Goal: Task Accomplishment & Management: Use online tool/utility

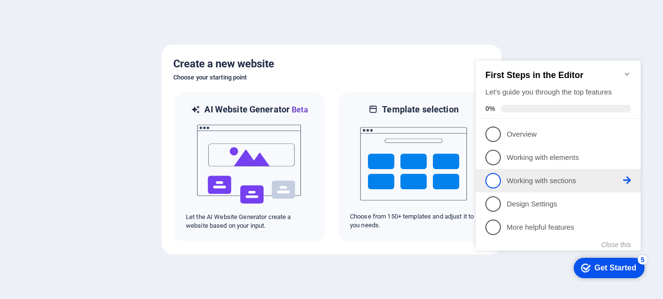
click at [497, 182] on span "3" at bounding box center [493, 181] width 16 height 16
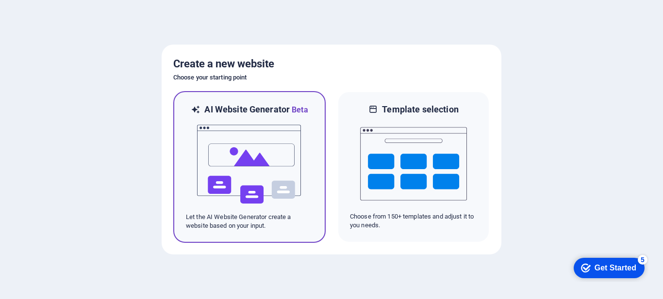
click at [252, 152] on img at bounding box center [249, 164] width 107 height 97
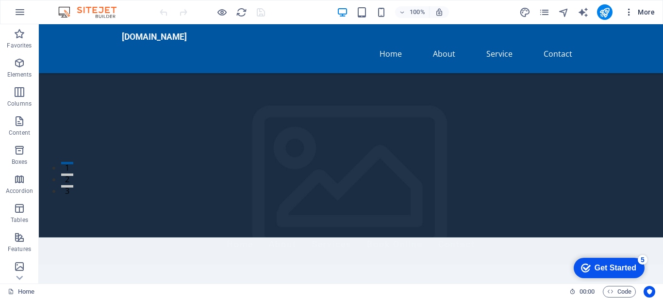
click at [644, 13] on span "More" at bounding box center [639, 12] width 31 height 10
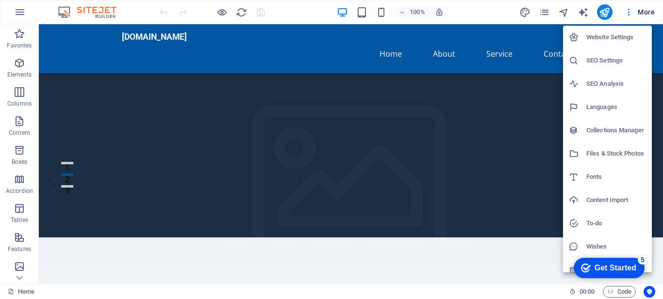
click at [19, 11] on div at bounding box center [331, 149] width 663 height 299
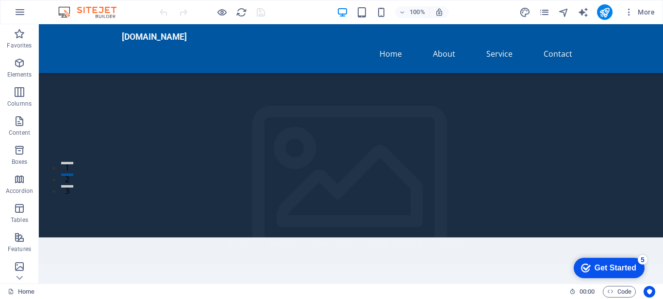
scroll to position [177, 0]
click at [615, 272] on div "Get Started" at bounding box center [616, 268] width 42 height 9
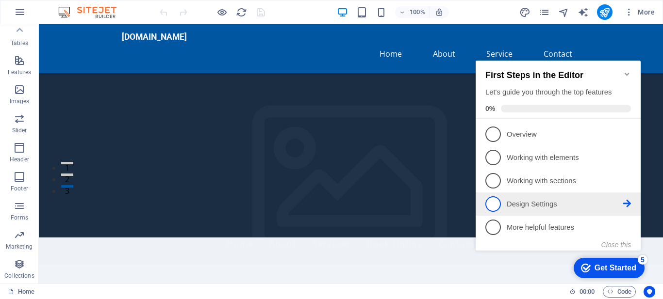
click at [498, 199] on span "4" at bounding box center [493, 205] width 16 height 16
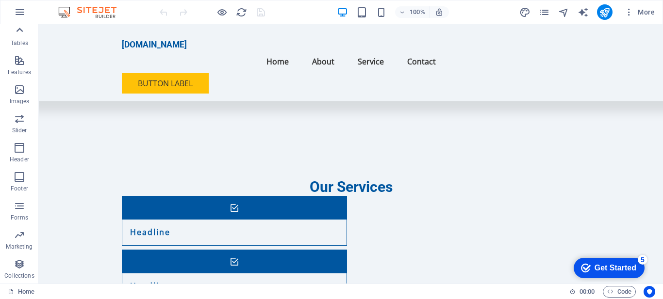
scroll to position [129, 0]
click at [20, 15] on icon "button" at bounding box center [20, 12] width 12 height 12
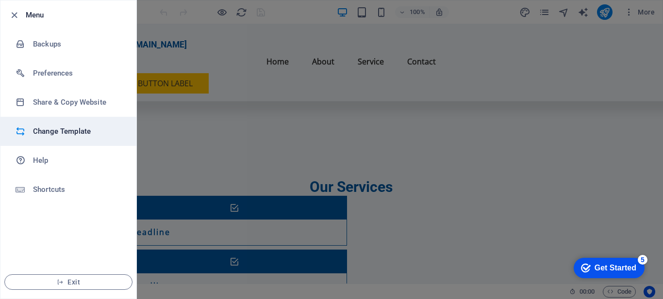
click at [74, 133] on h6 "Change Template" at bounding box center [78, 132] width 90 height 12
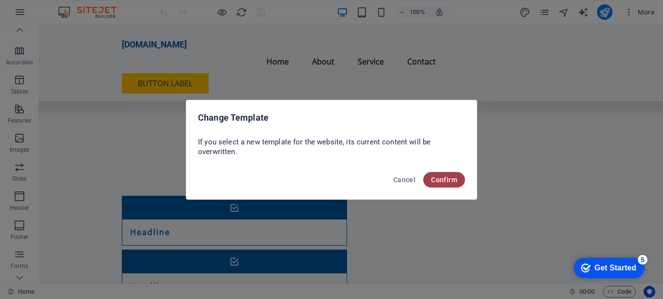
click at [447, 178] on span "Confirm" at bounding box center [444, 180] width 26 height 8
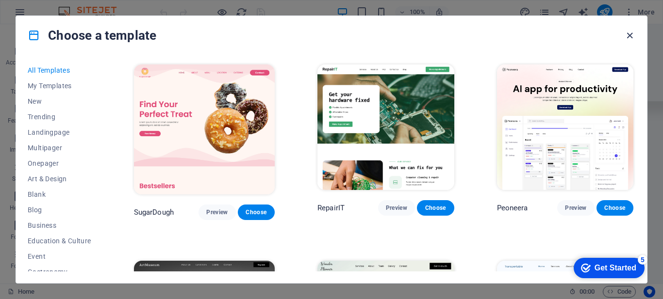
drag, startPoint x: 631, startPoint y: 36, endPoint x: 578, endPoint y: 21, distance: 55.6
click at [631, 36] on icon "button" at bounding box center [629, 35] width 11 height 11
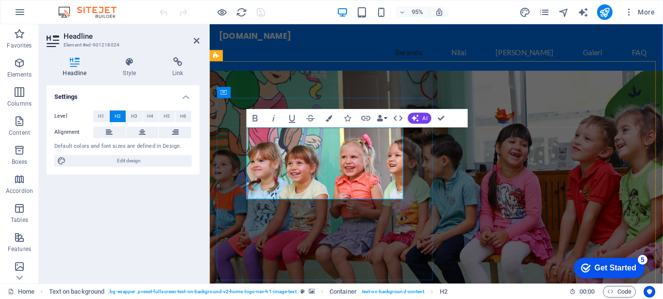
click at [574, 198] on figure at bounding box center [448, 208] width 477 height 270
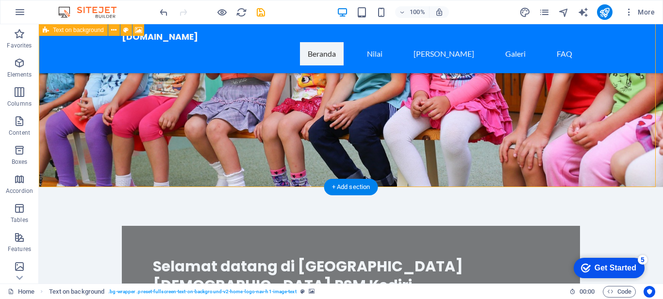
scroll to position [49, 0]
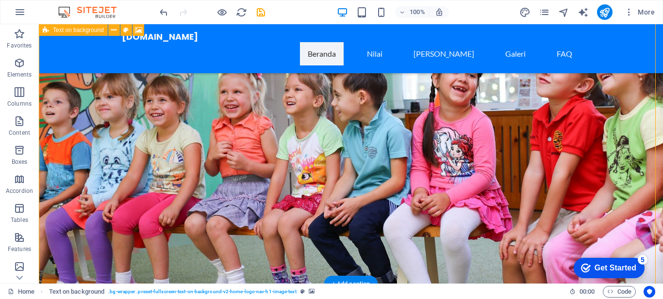
click at [500, 156] on figure at bounding box center [351, 150] width 624 height 270
click at [501, 151] on figure at bounding box center [351, 150] width 624 height 270
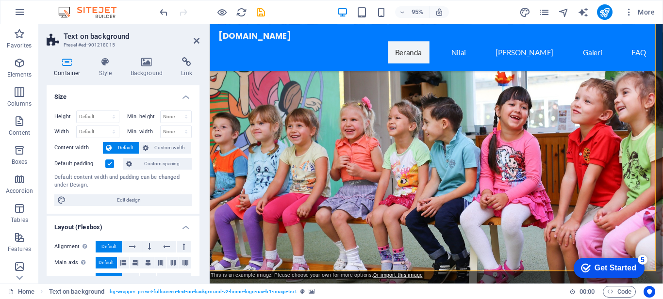
click at [589, 140] on figure at bounding box center [448, 169] width 477 height 309
click at [149, 69] on h4 "Background" at bounding box center [148, 67] width 51 height 20
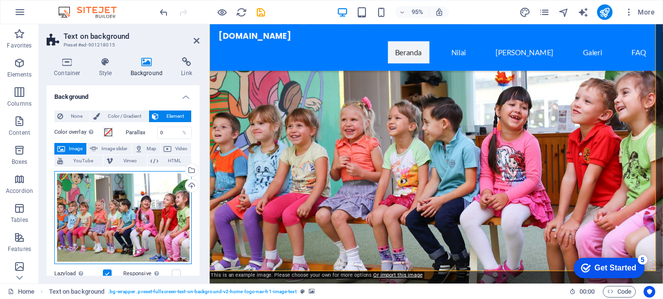
click at [129, 200] on div "Drag files here, click to choose files or select files from Files or our free s…" at bounding box center [122, 217] width 137 height 93
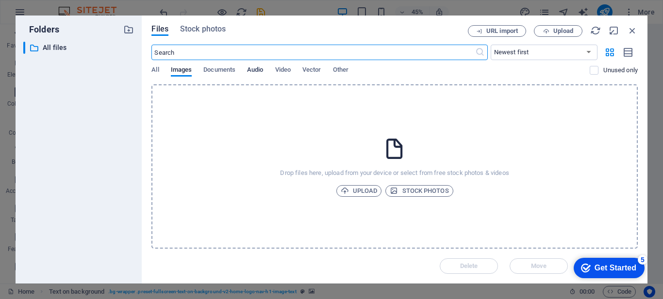
click at [257, 69] on span "Audio" at bounding box center [255, 71] width 16 height 14
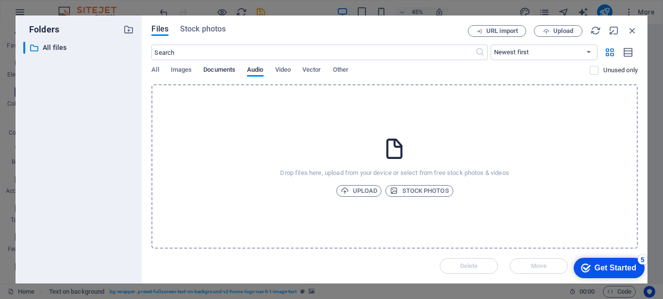
click at [218, 70] on span "Documents" at bounding box center [219, 71] width 32 height 14
click at [176, 70] on span "Images" at bounding box center [181, 71] width 21 height 14
click at [151, 69] on div "Files Stock photos URL import Upload ​ Newest first Oldest first Name (A-Z) Nam…" at bounding box center [395, 150] width 506 height 268
click at [157, 69] on span "All" at bounding box center [154, 71] width 7 height 14
click at [174, 70] on span "Images" at bounding box center [181, 71] width 21 height 14
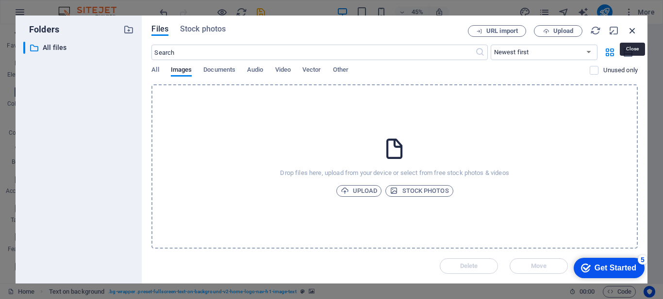
drag, startPoint x: 633, startPoint y: 27, endPoint x: 387, endPoint y: 84, distance: 253.0
click at [633, 27] on icon "button" at bounding box center [632, 30] width 11 height 11
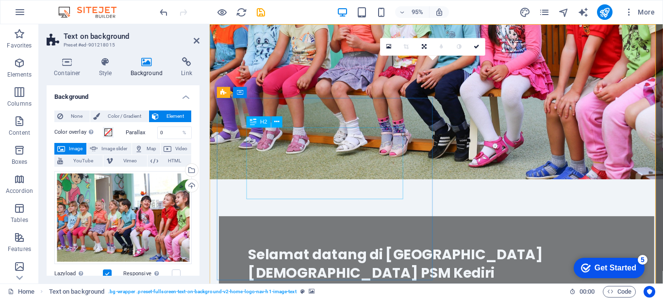
scroll to position [0, 0]
